Goal: Information Seeking & Learning: Check status

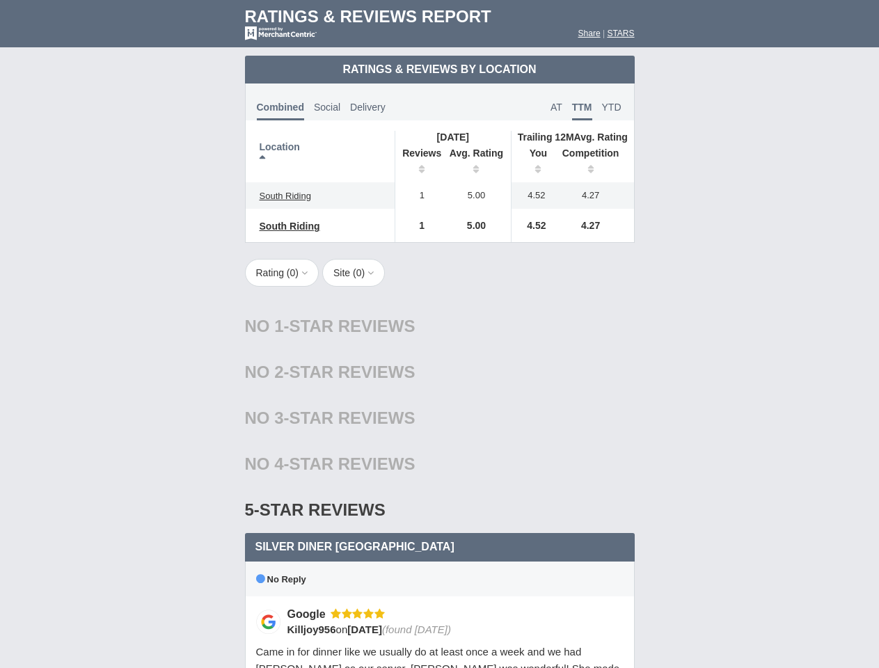
scroll to position [674, 0]
click at [439, 334] on div "No 1-Star Reviews 1 star" at bounding box center [440, 326] width 390 height 46
click at [320, 157] on th "Location" at bounding box center [321, 156] width 150 height 51
click at [418, 163] on th "Reviews" at bounding box center [418, 162] width 47 height 39
click at [477, 163] on th "Avg. Rating" at bounding box center [477, 162] width 70 height 39
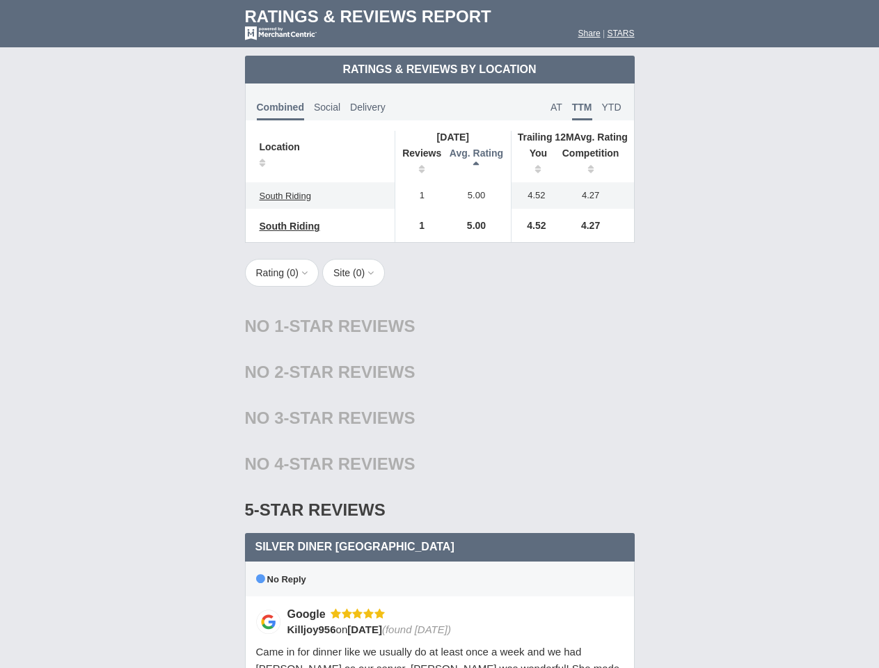
click at [533, 163] on th "You" at bounding box center [532, 162] width 43 height 39
click at [594, 163] on th "Competition" at bounding box center [594, 162] width 79 height 39
click at [440, 463] on div "No 4-Star Reviews 4 star" at bounding box center [440, 464] width 390 height 46
click at [283, 273] on button "Rating ( 0 )" at bounding box center [282, 273] width 74 height 28
click at [358, 273] on button "Site ( 0 )" at bounding box center [353, 273] width 63 height 28
